Goal: Information Seeking & Learning: Understand process/instructions

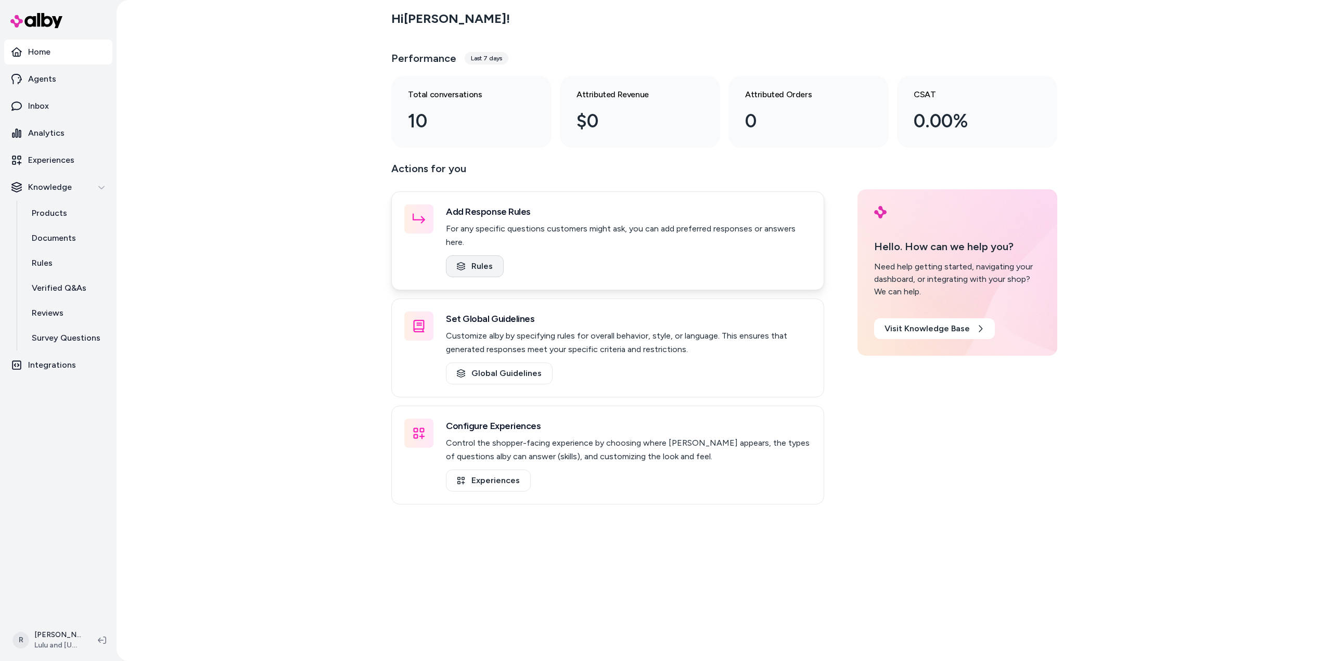
click at [474, 255] on link "Rules" at bounding box center [475, 266] width 58 height 22
click at [501, 363] on link "Global Guidelines" at bounding box center [499, 374] width 107 height 22
